Goal: Information Seeking & Learning: Check status

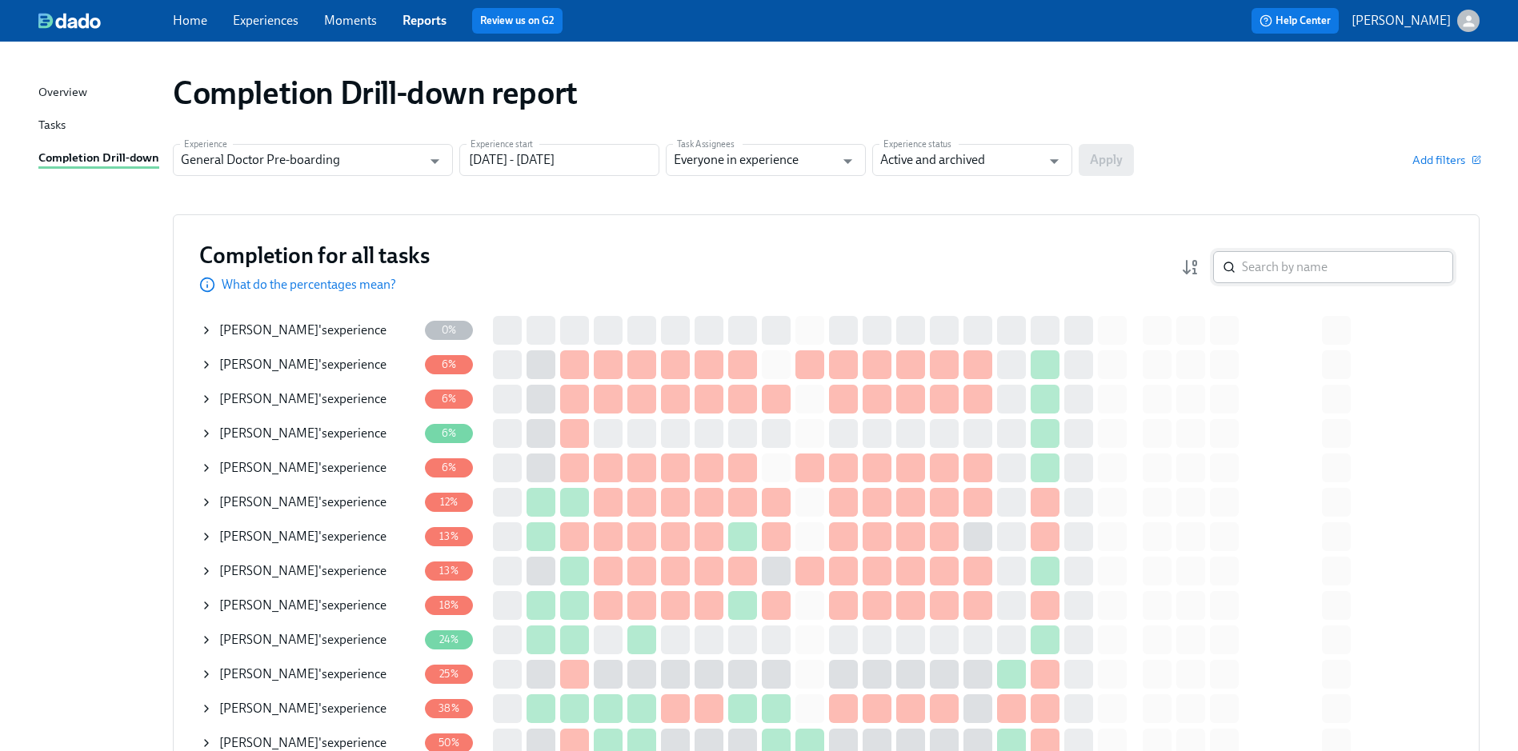
click at [1265, 271] on input "search" at bounding box center [1347, 267] width 211 height 32
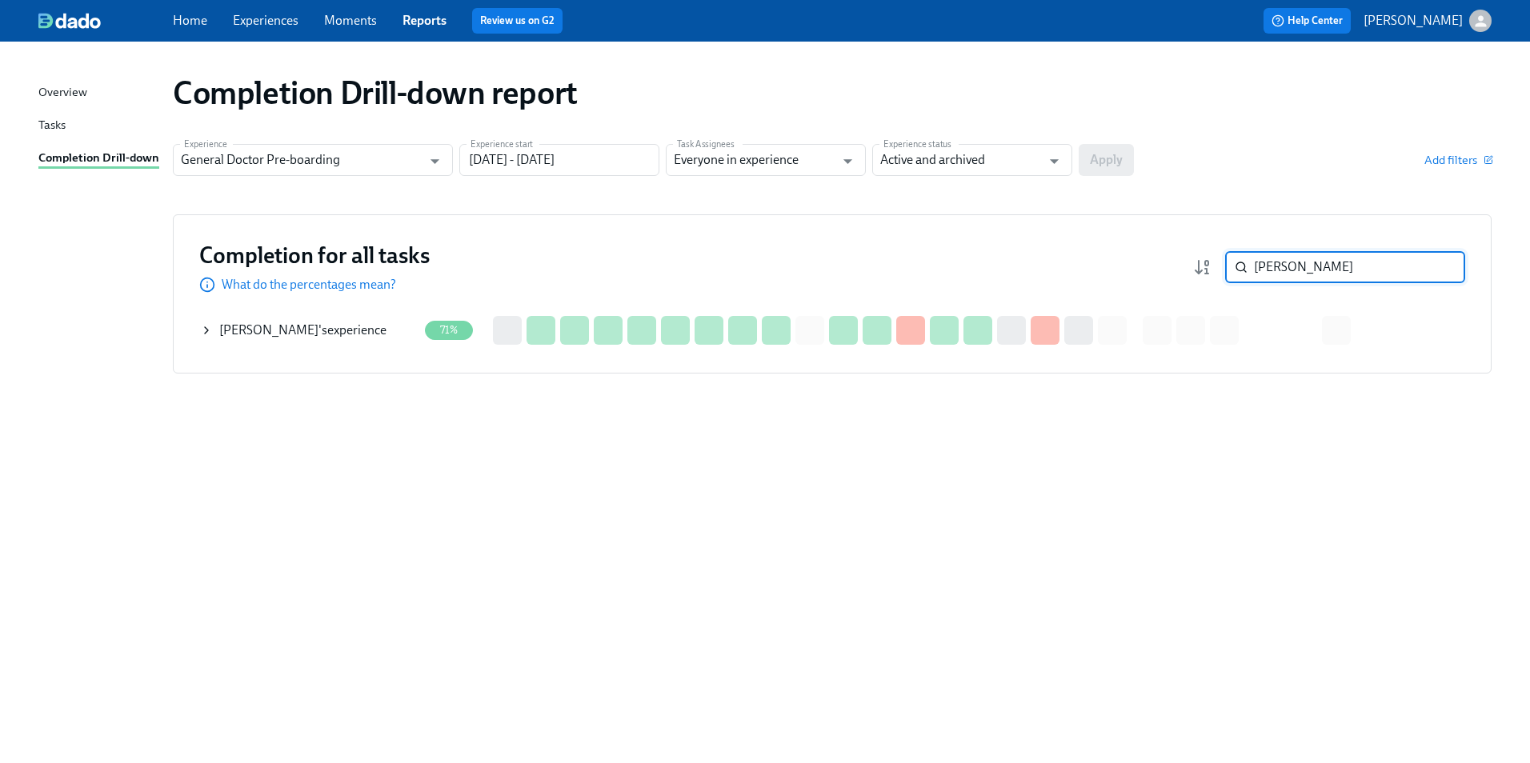
type input "[PERSON_NAME]"
click at [250, 323] on span "[PERSON_NAME]" at bounding box center [268, 330] width 99 height 15
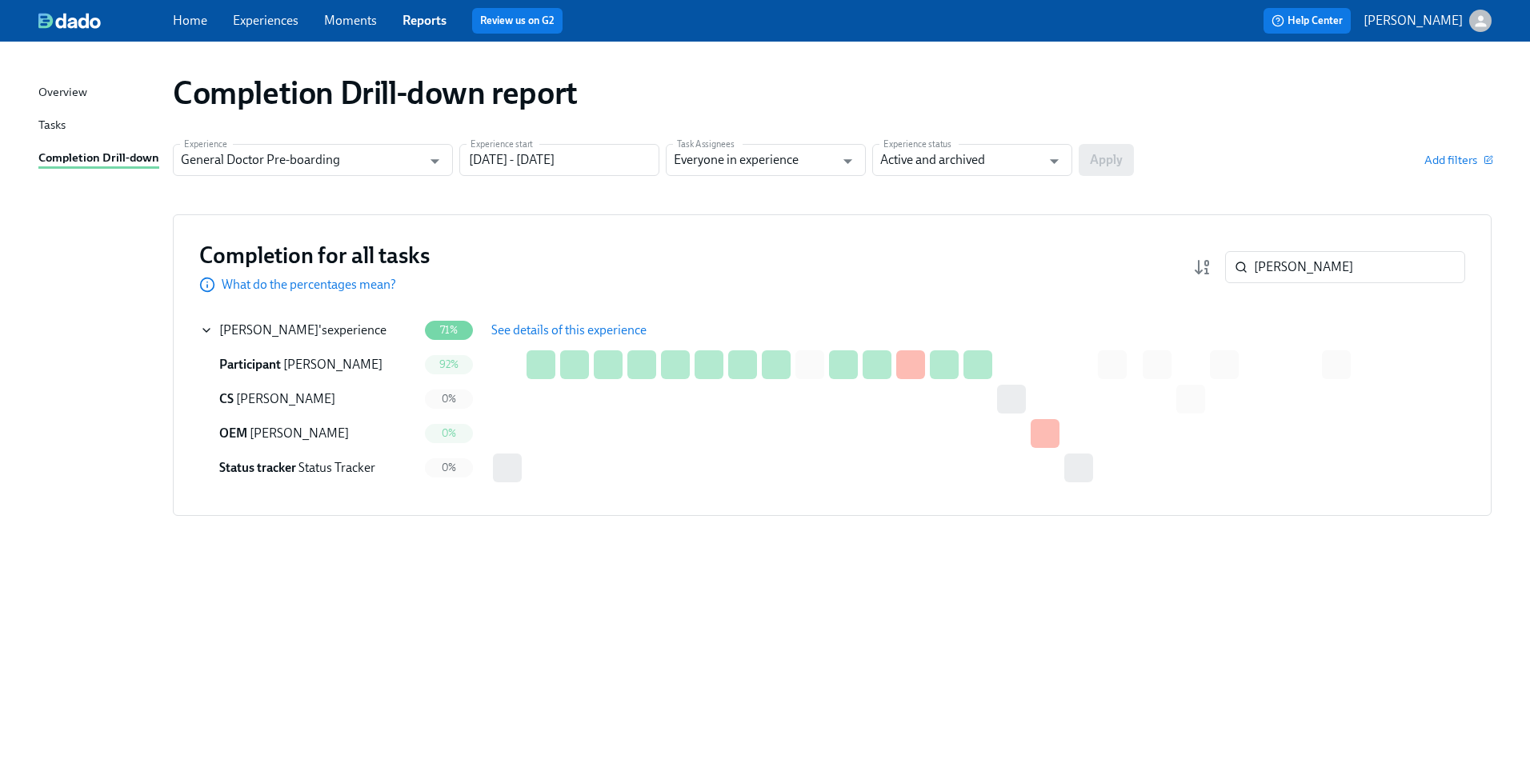
click at [581, 330] on span "See details of this experience" at bounding box center [568, 331] width 155 height 16
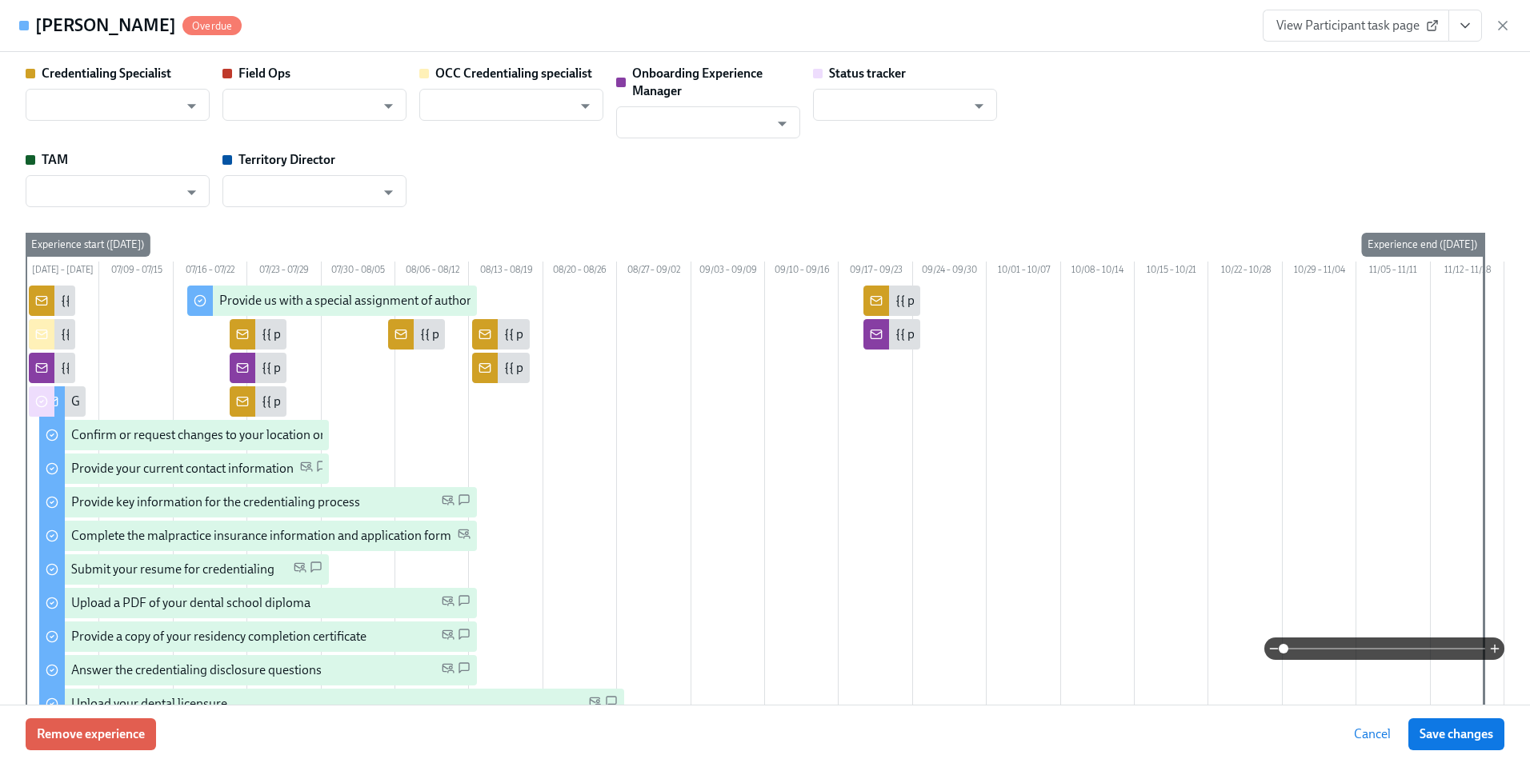
type input "[PERSON_NAME]"
type input "Sanaz Shad"
type input "[PERSON_NAME]"
type input "Status Tracker"
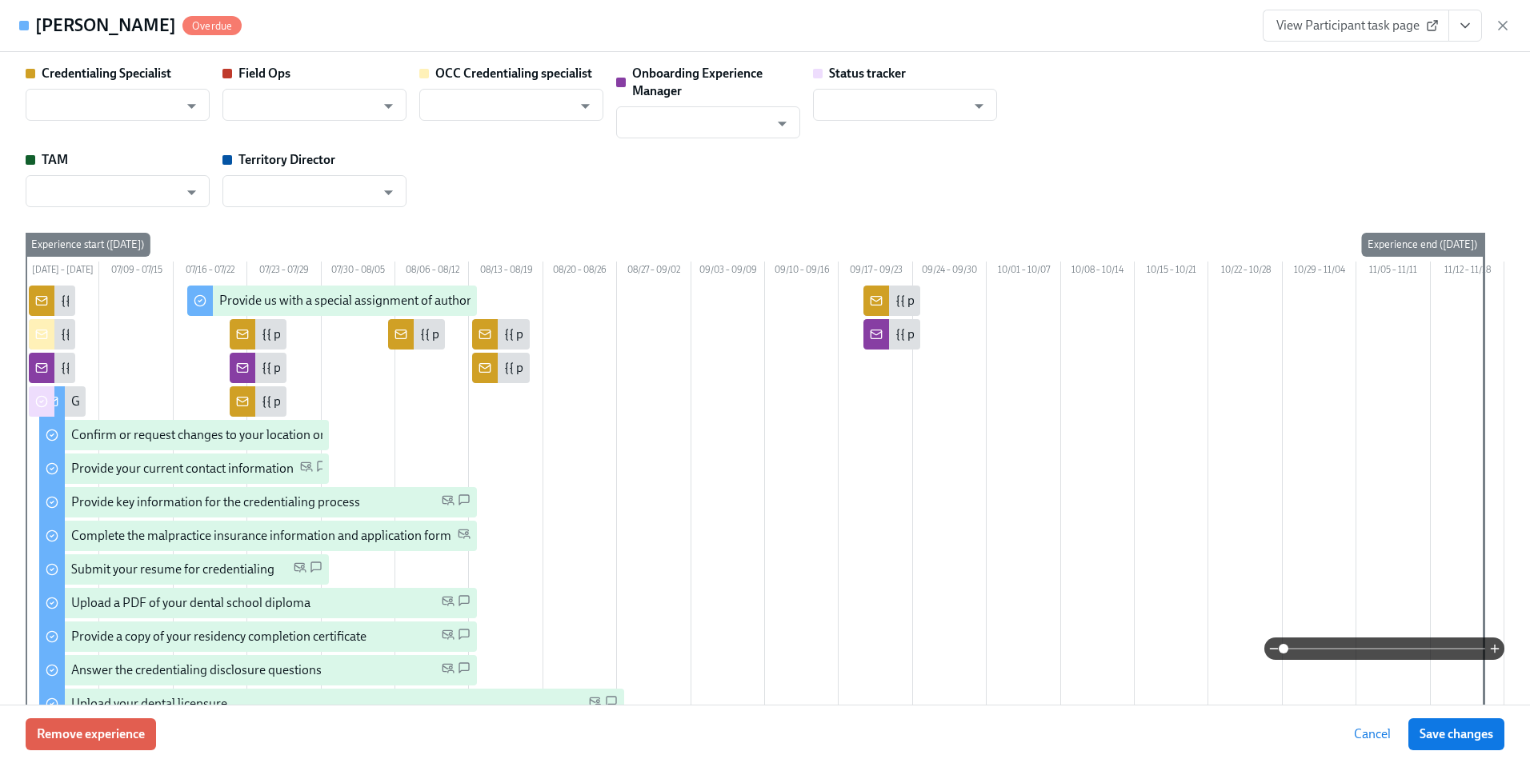
type input "[PERSON_NAME]"
click at [1433, 22] on icon at bounding box center [1432, 25] width 13 height 13
